Goal: Information Seeking & Learning: Find specific fact

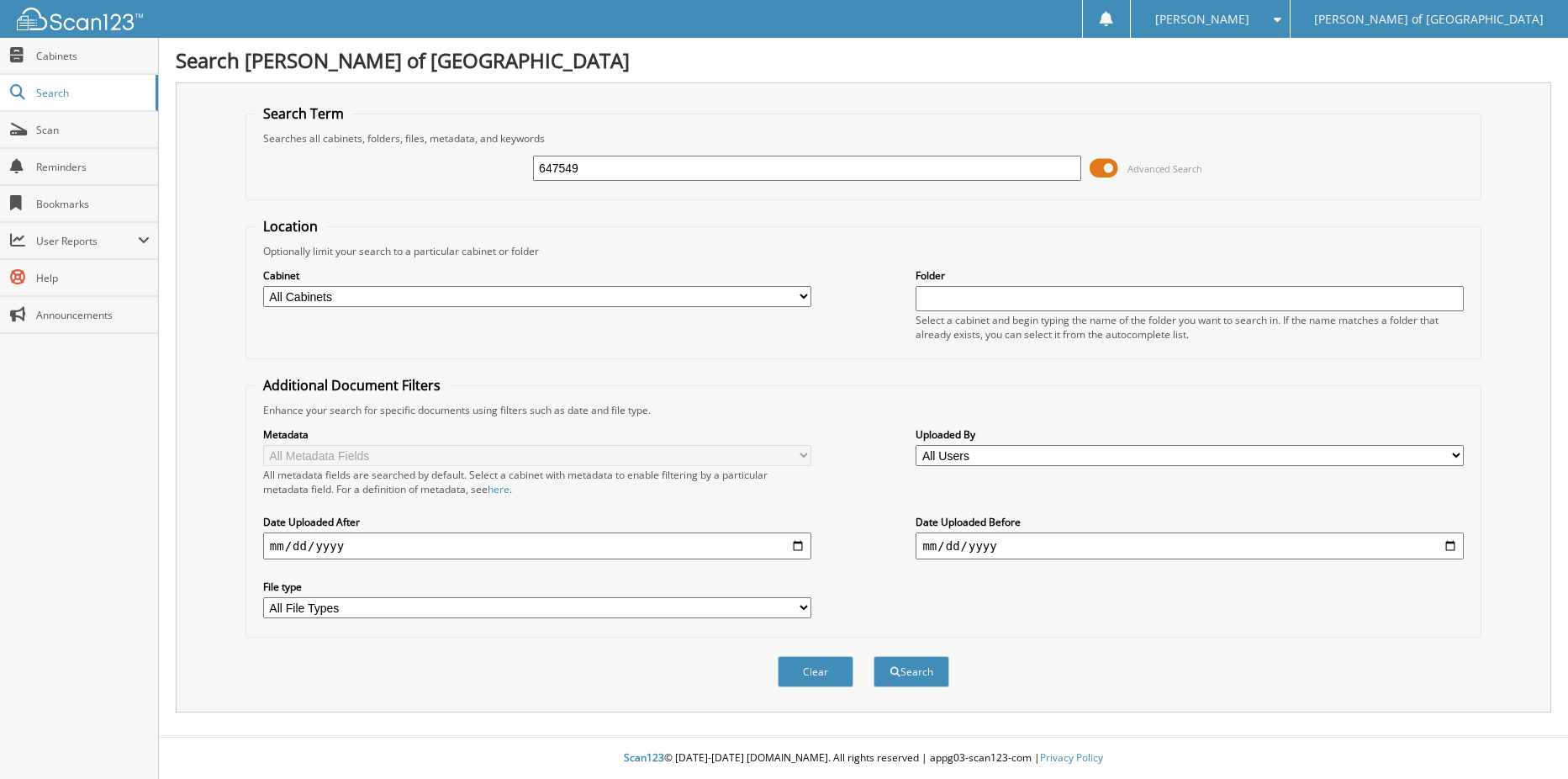
type input "647549"
click at [873, 656] on button "Search" at bounding box center [911, 671] width 76 height 31
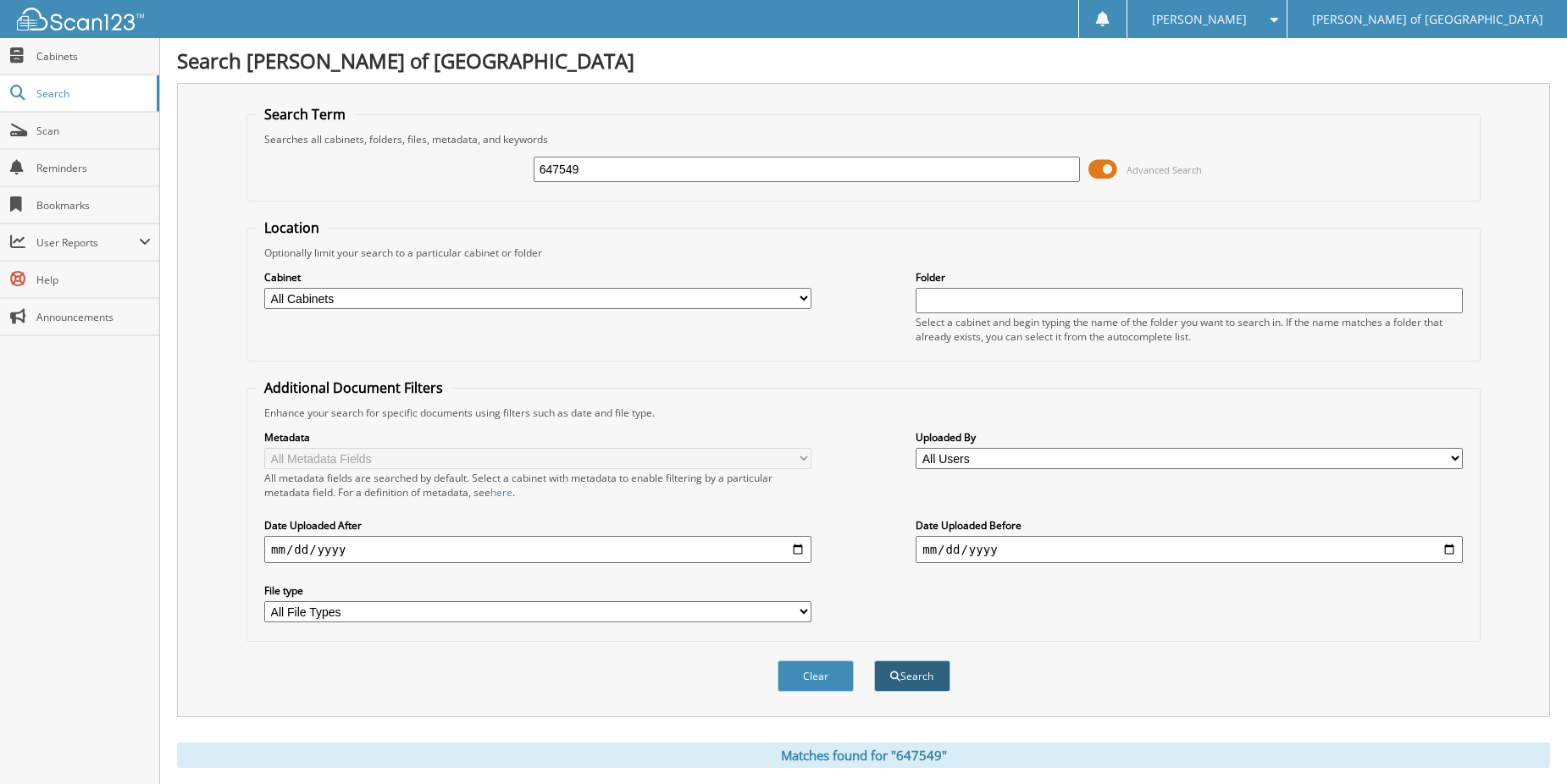
click at [915, 684] on button "Search" at bounding box center [912, 676] width 76 height 31
click at [619, 171] on input "647549" at bounding box center [806, 169] width 547 height 26
type input "647549A"
click at [910, 678] on button "Search" at bounding box center [912, 676] width 76 height 31
click at [72, 61] on span "Cabinets" at bounding box center [93, 56] width 114 height 14
